Goal: Information Seeking & Learning: Learn about a topic

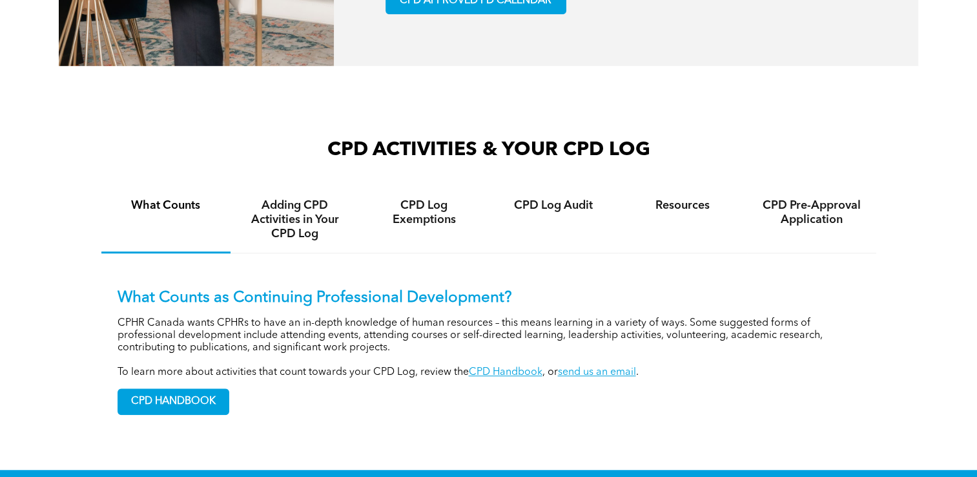
scroll to position [858, 0]
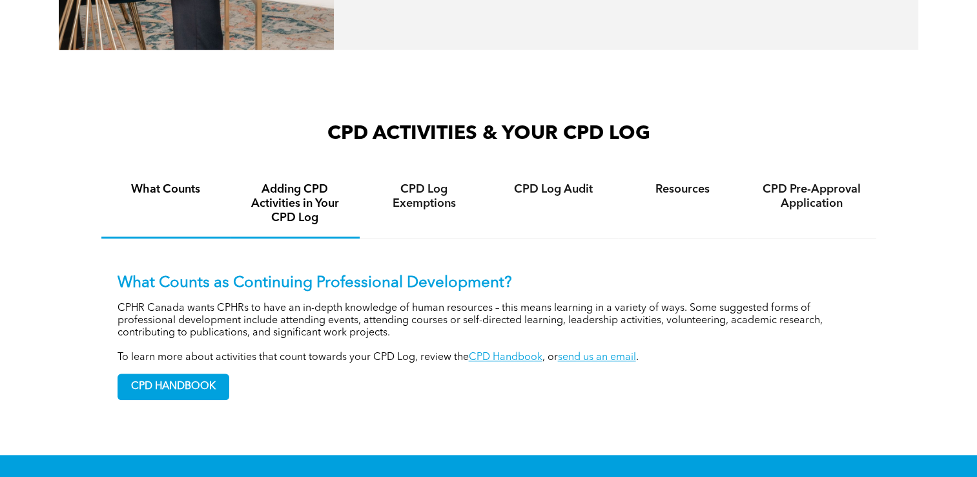
click at [307, 198] on h4 "Adding CPD Activities in Your CPD Log" at bounding box center [295, 203] width 106 height 43
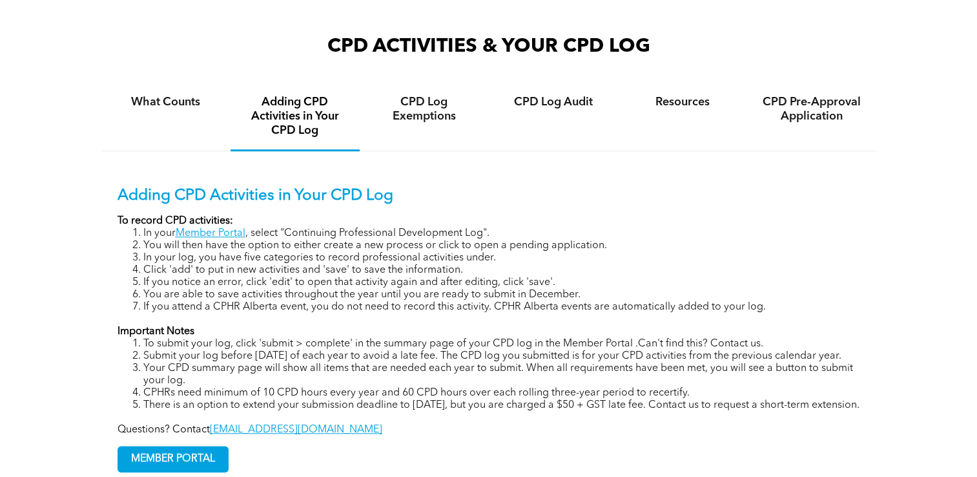
scroll to position [947, 0]
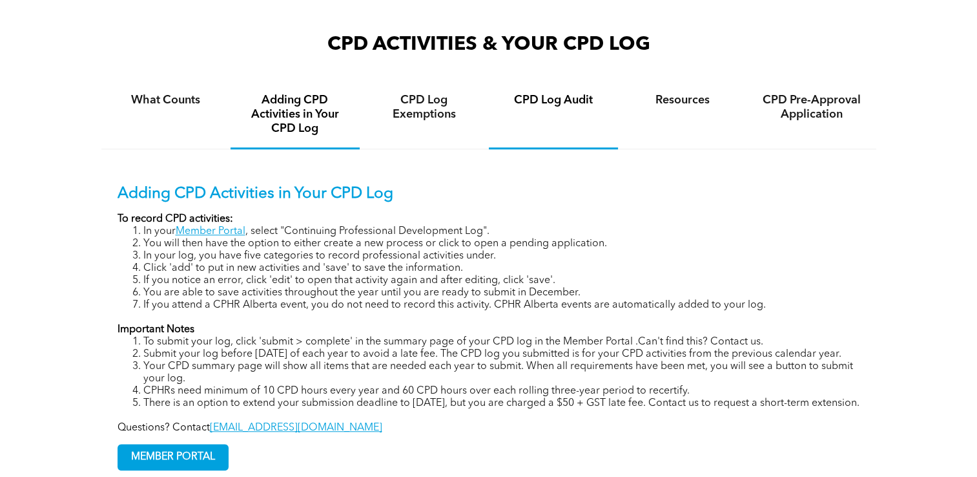
click at [572, 112] on div "CPD Log Audit" at bounding box center [553, 115] width 129 height 68
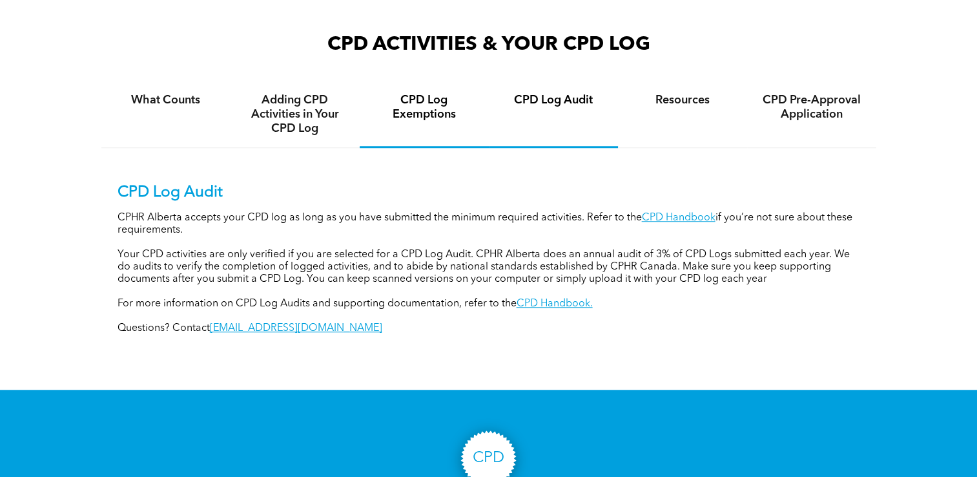
click at [457, 93] on h4 "CPD Log Exemptions" at bounding box center [424, 107] width 106 height 28
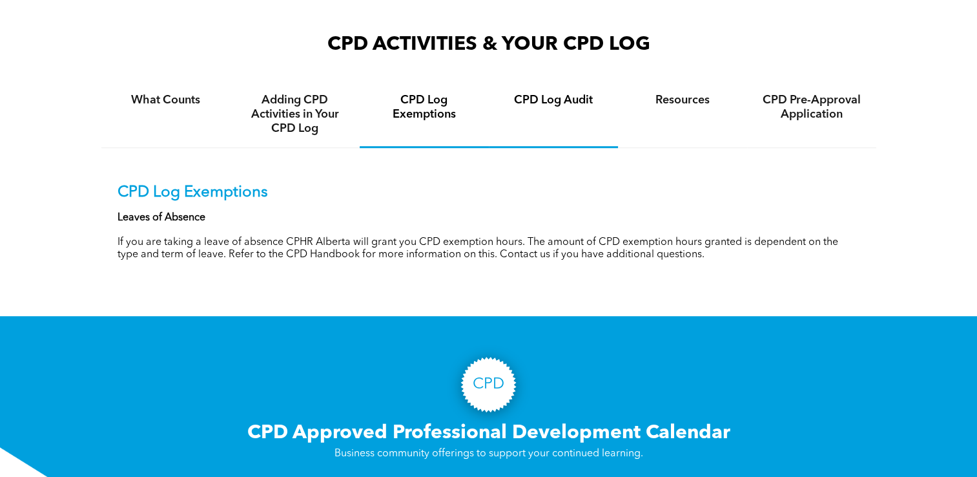
click at [517, 98] on div "CPD Log Audit" at bounding box center [553, 114] width 129 height 67
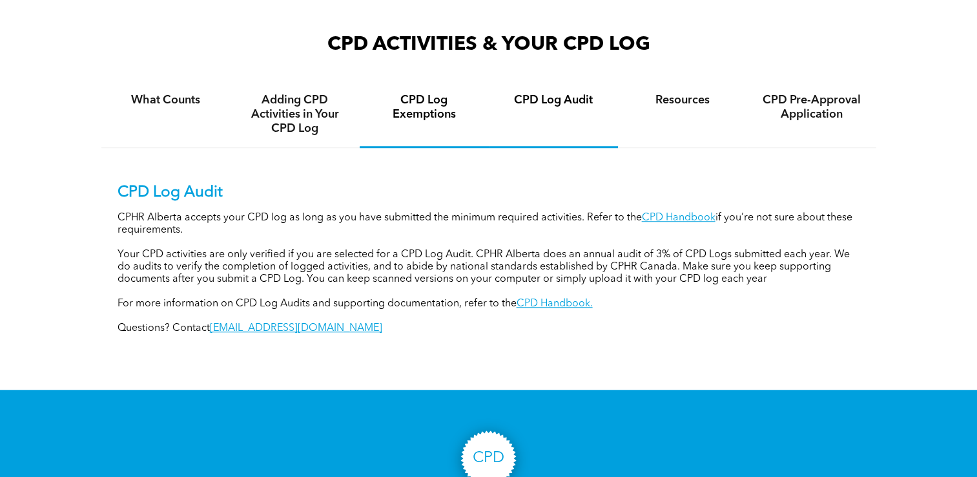
click at [368, 105] on div "CPD Log Exemptions" at bounding box center [424, 114] width 129 height 67
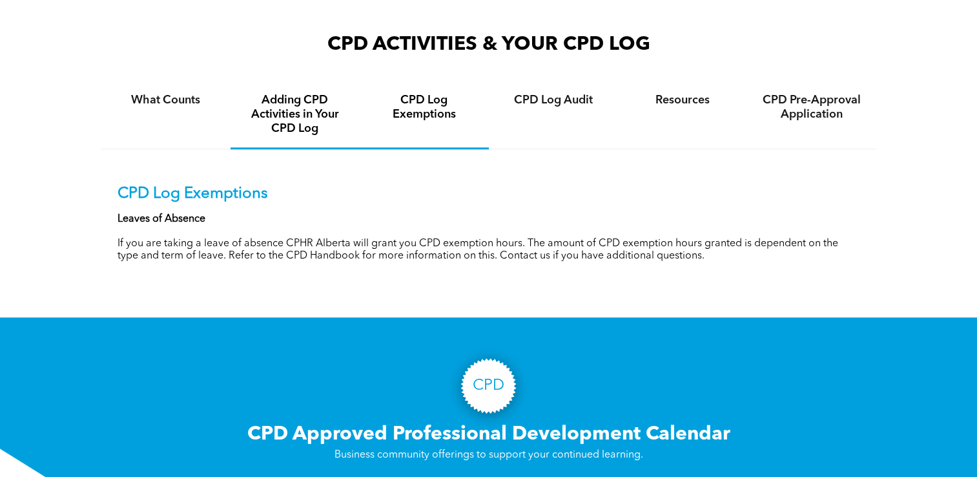
click at [312, 112] on h4 "Adding CPD Activities in Your CPD Log" at bounding box center [295, 114] width 106 height 43
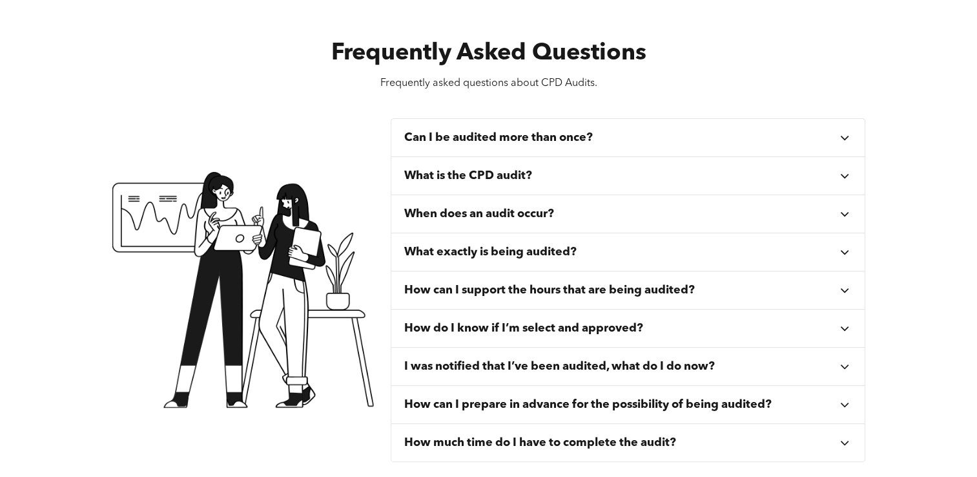
scroll to position [426, 0]
click at [536, 144] on div "Can I be audited more than once?" at bounding box center [628, 137] width 474 height 38
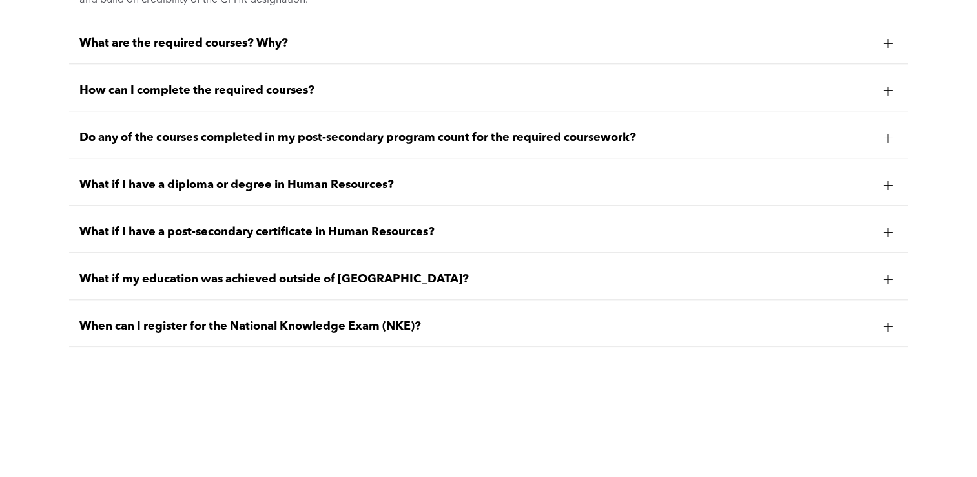
scroll to position [1276, 0]
click at [721, 179] on div "What if I have a diploma or degree in Human Resources?" at bounding box center [488, 185] width 839 height 41
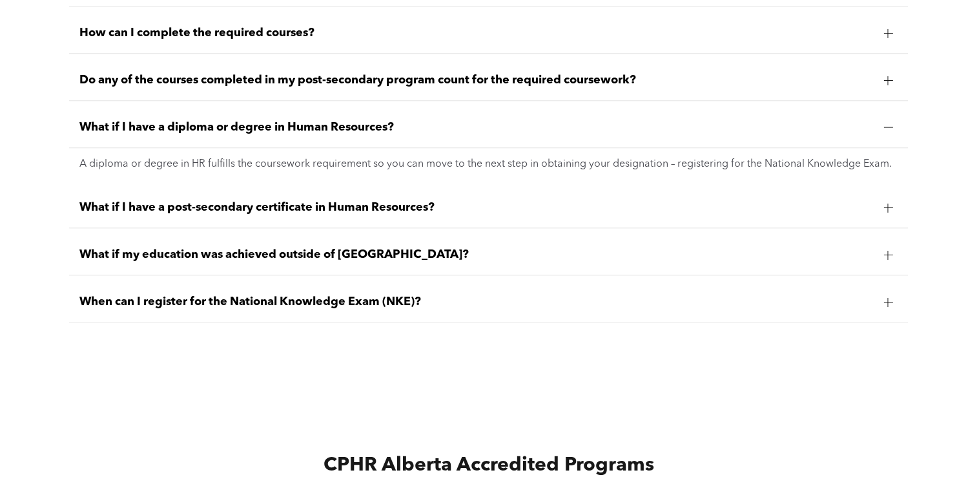
click at [706, 228] on div "What if I have a post-secondary certificate in Human Resources?" at bounding box center [488, 207] width 839 height 41
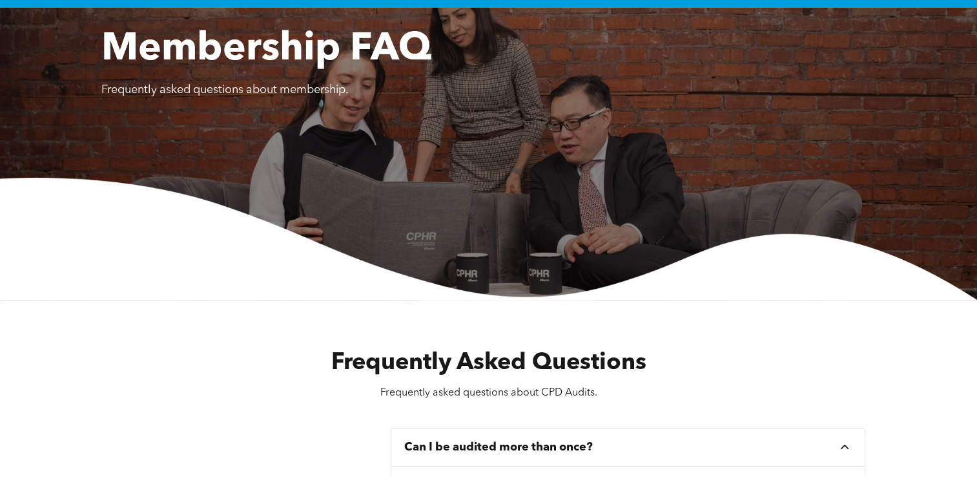
scroll to position [0, 0]
